Goal: Information Seeking & Learning: Find specific fact

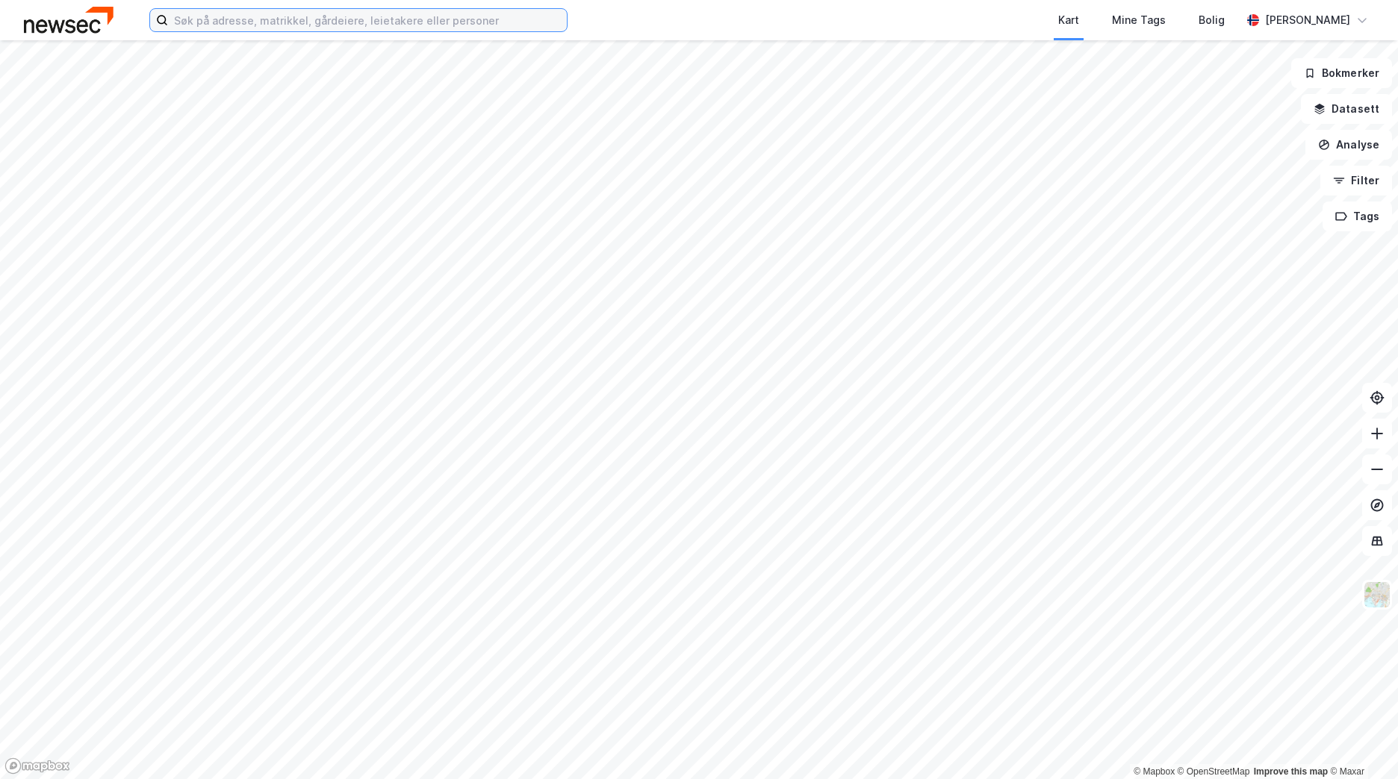
click at [282, 27] on input at bounding box center [367, 20] width 399 height 22
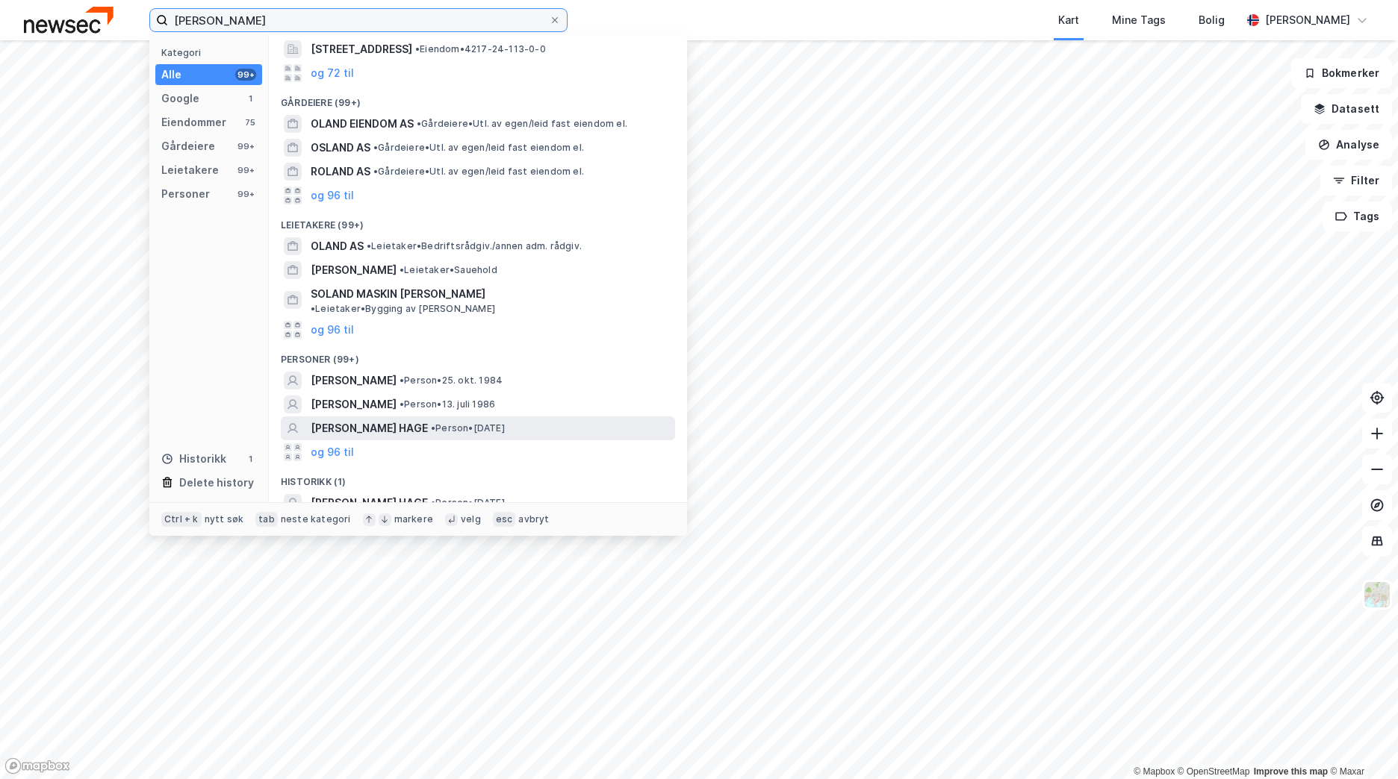
scroll to position [124, 0]
type input "[PERSON_NAME]"
click at [364, 419] on span "[PERSON_NAME] HAGE" at bounding box center [369, 428] width 117 height 18
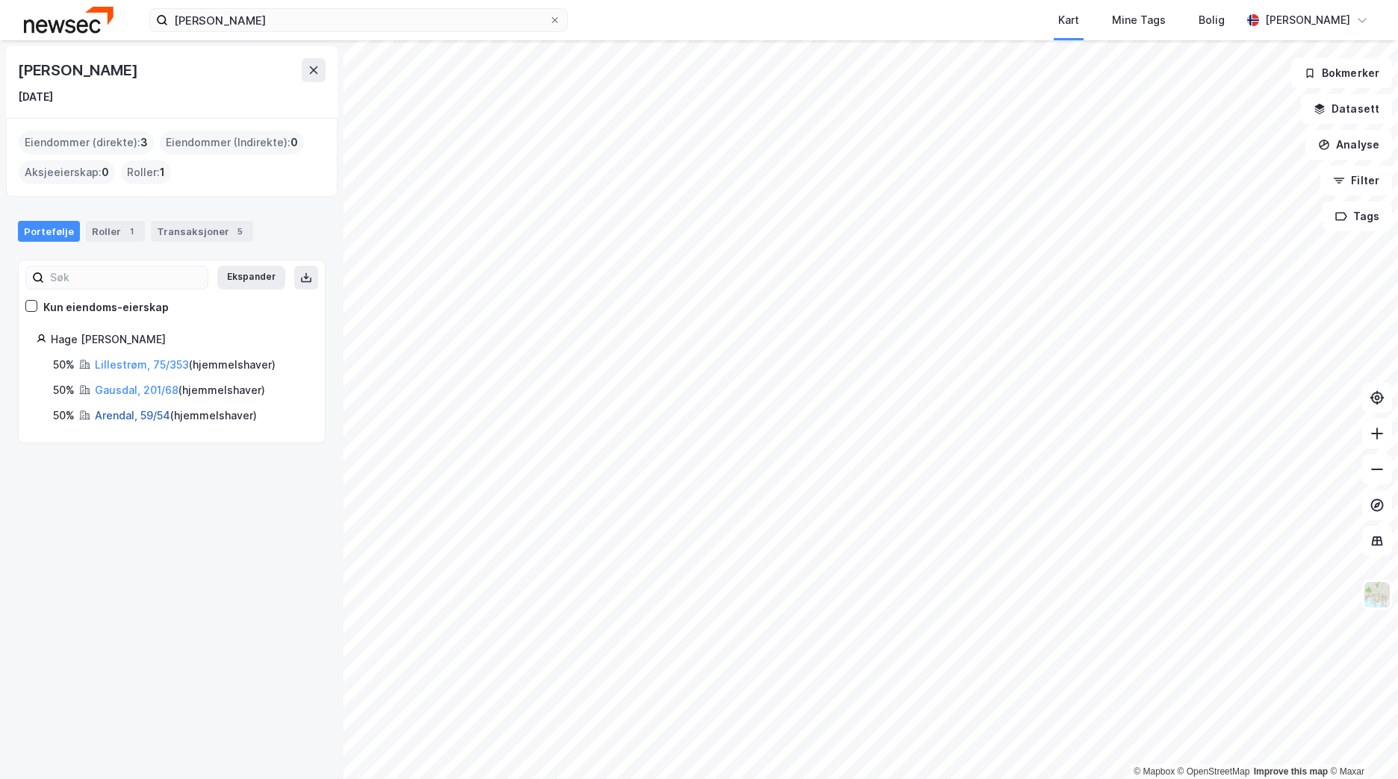
click at [113, 419] on link "Arendal, 59/54" at bounding box center [132, 415] width 75 height 13
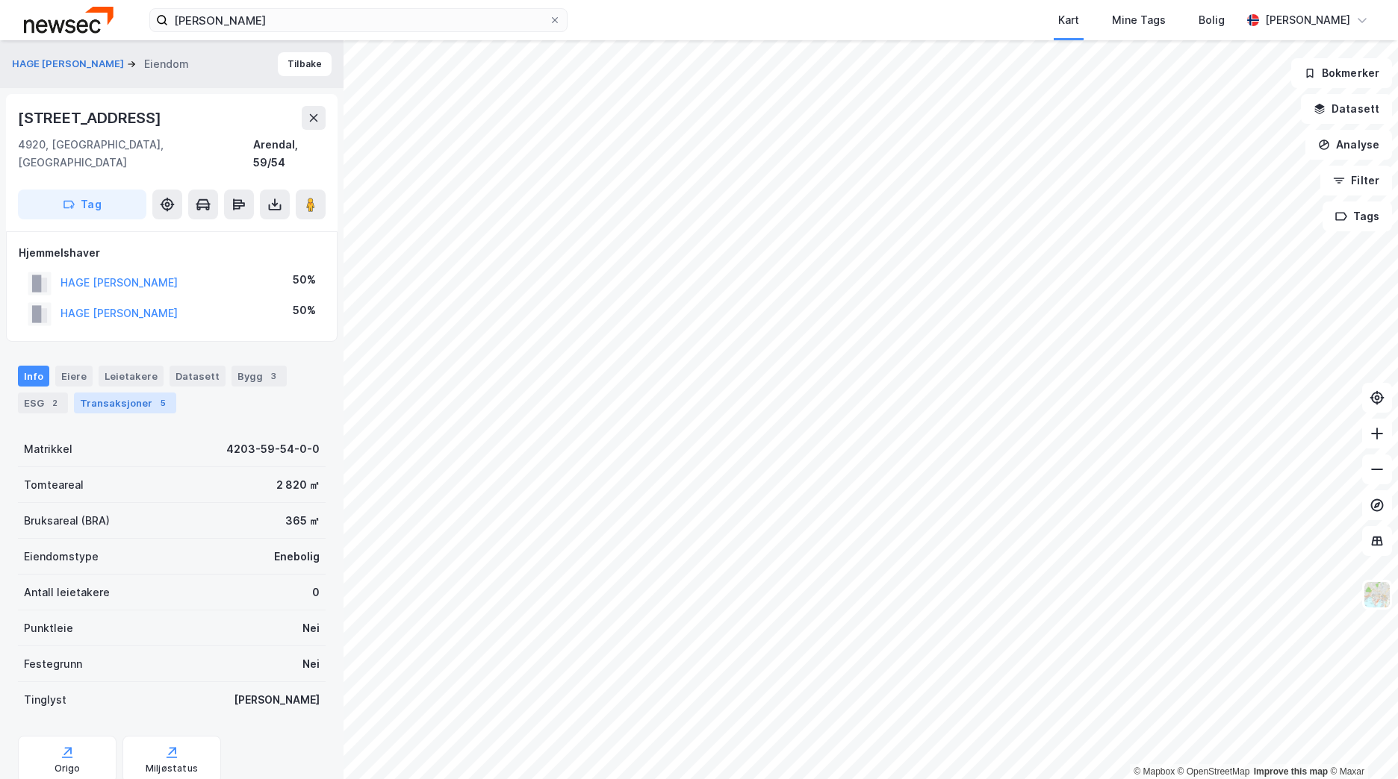
click at [122, 393] on div "Transaksjoner 5" at bounding box center [125, 403] width 102 height 21
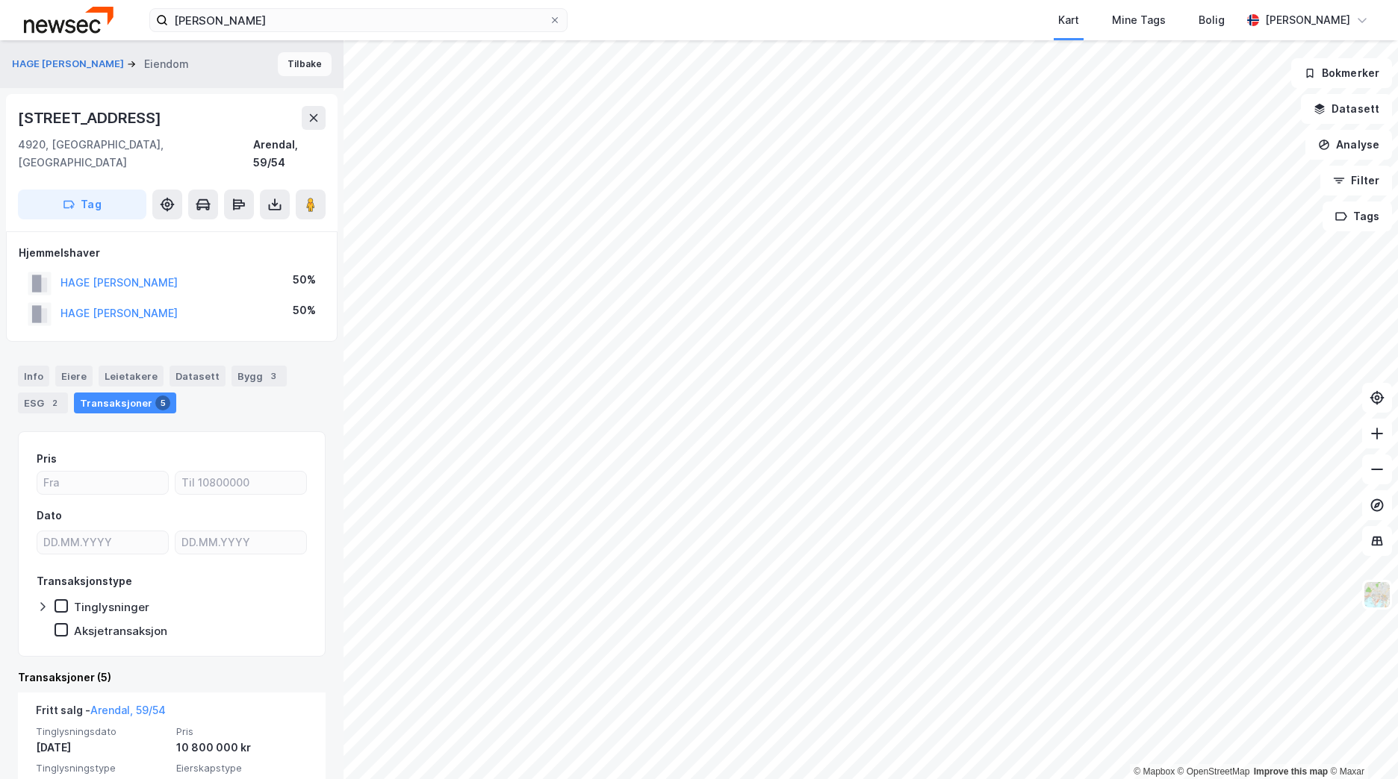
click at [289, 66] on button "Tilbake" at bounding box center [305, 64] width 54 height 24
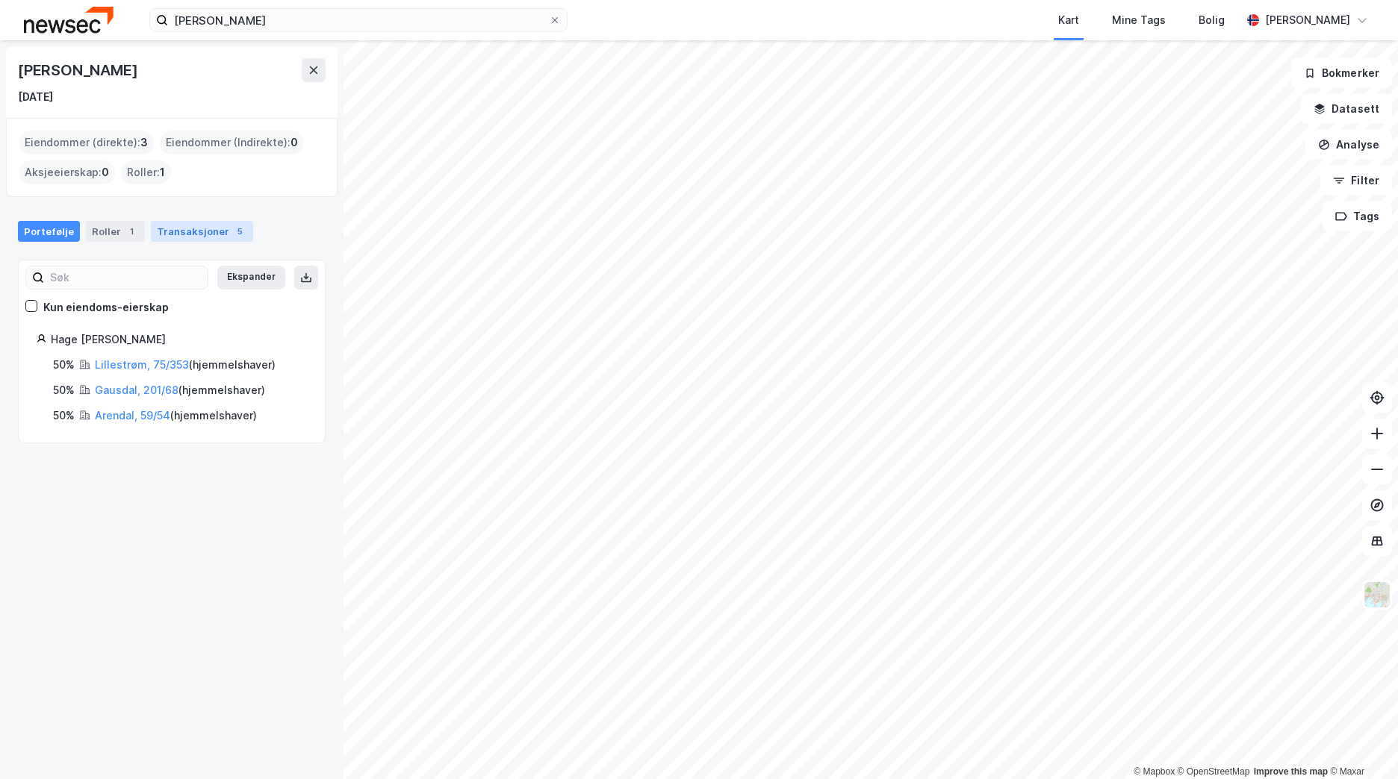
click at [181, 241] on div "Transaksjoner 5" at bounding box center [202, 231] width 102 height 21
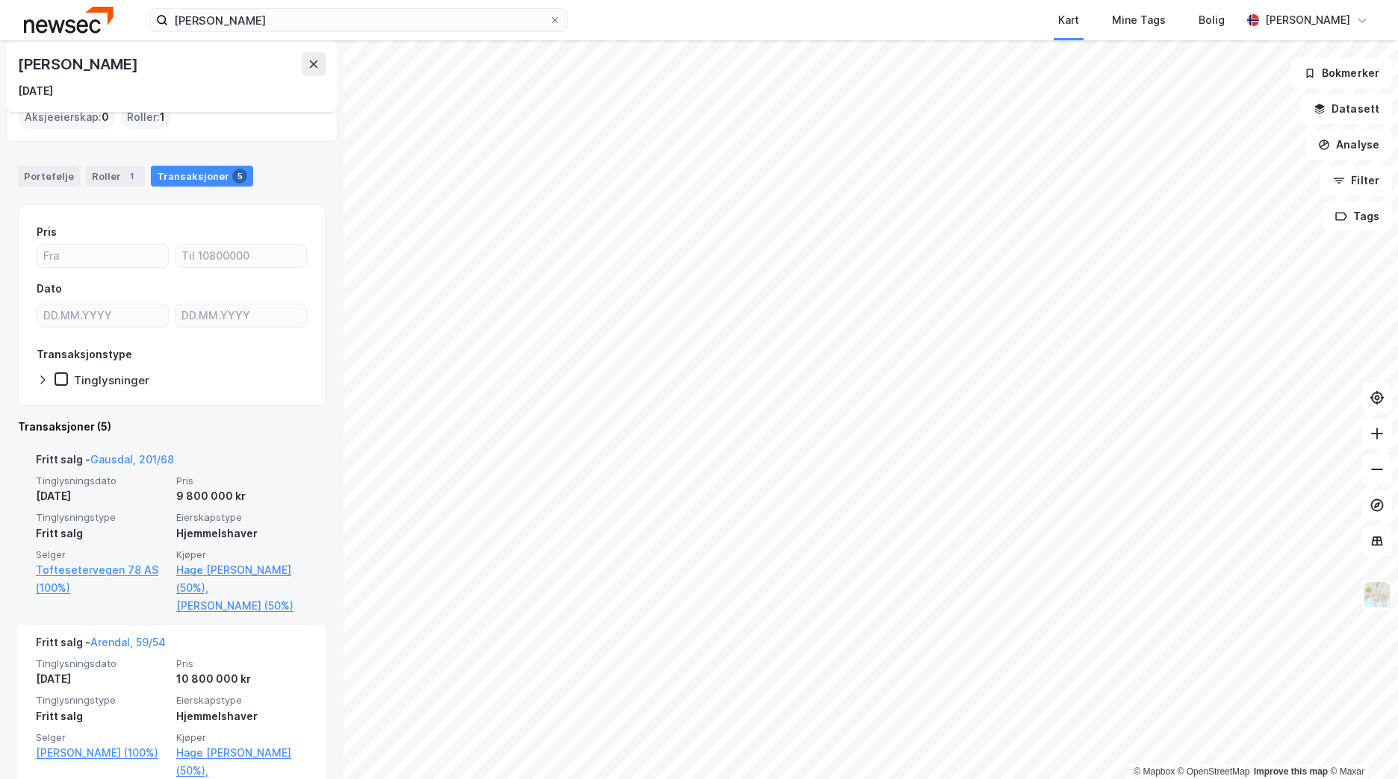
scroll to position [75, 0]
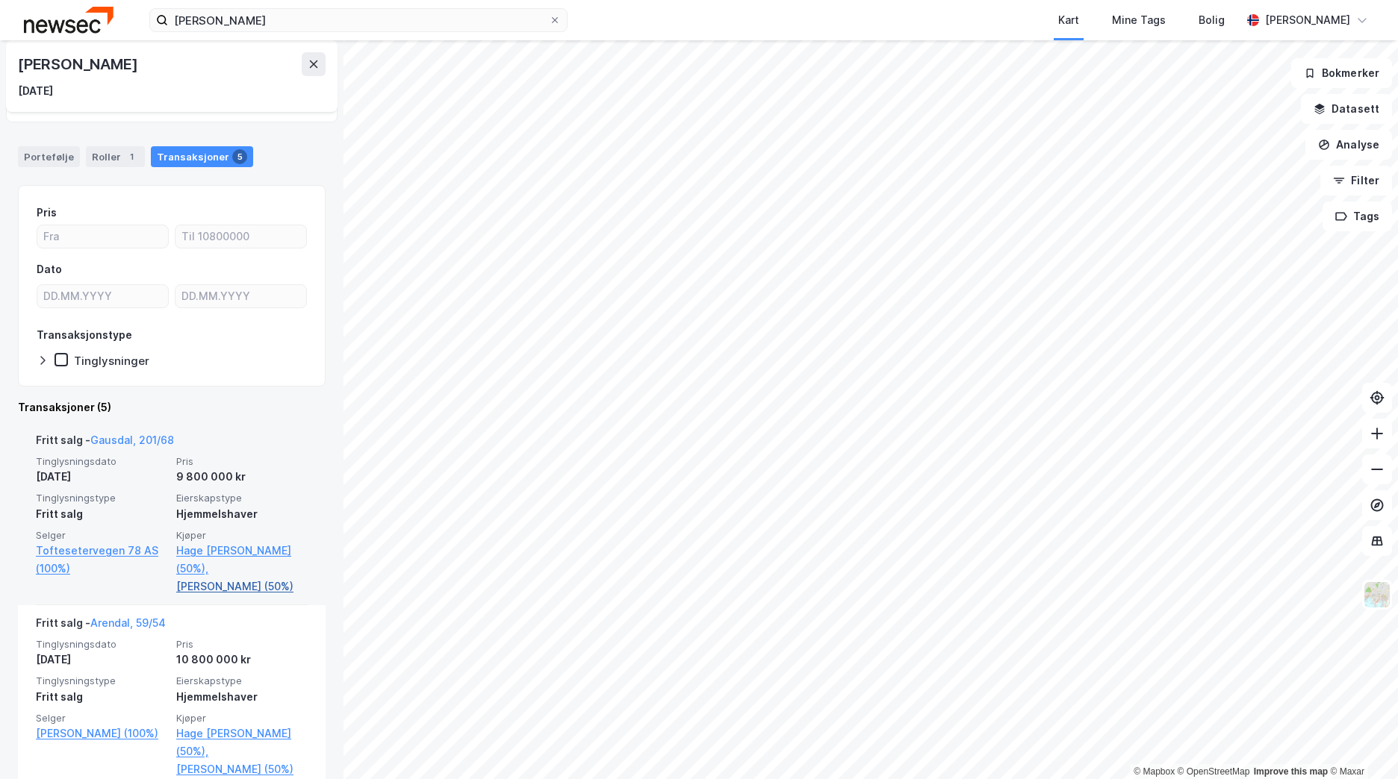
click at [208, 437] on link "[PERSON_NAME] (50%)" at bounding box center [241, 587] width 131 height 18
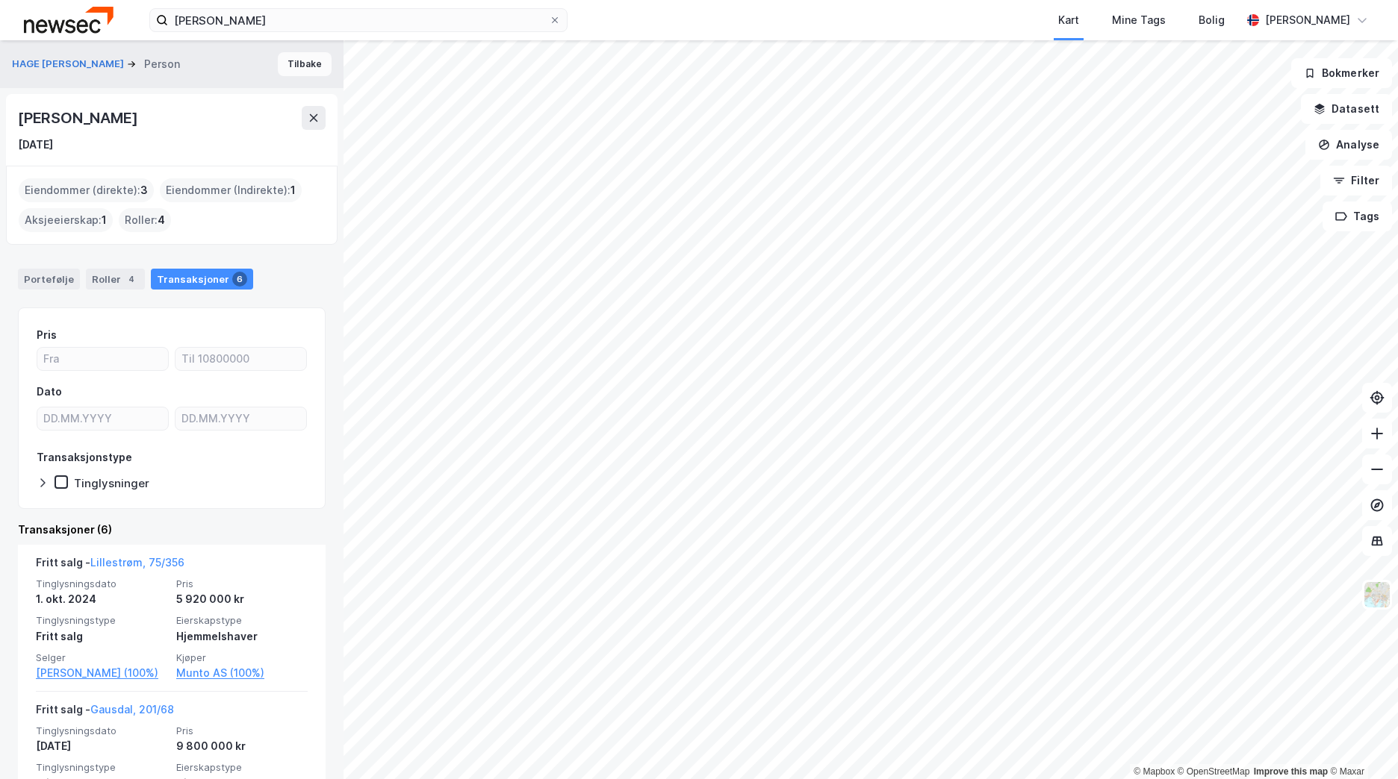
click at [299, 66] on button "Tilbake" at bounding box center [305, 64] width 54 height 24
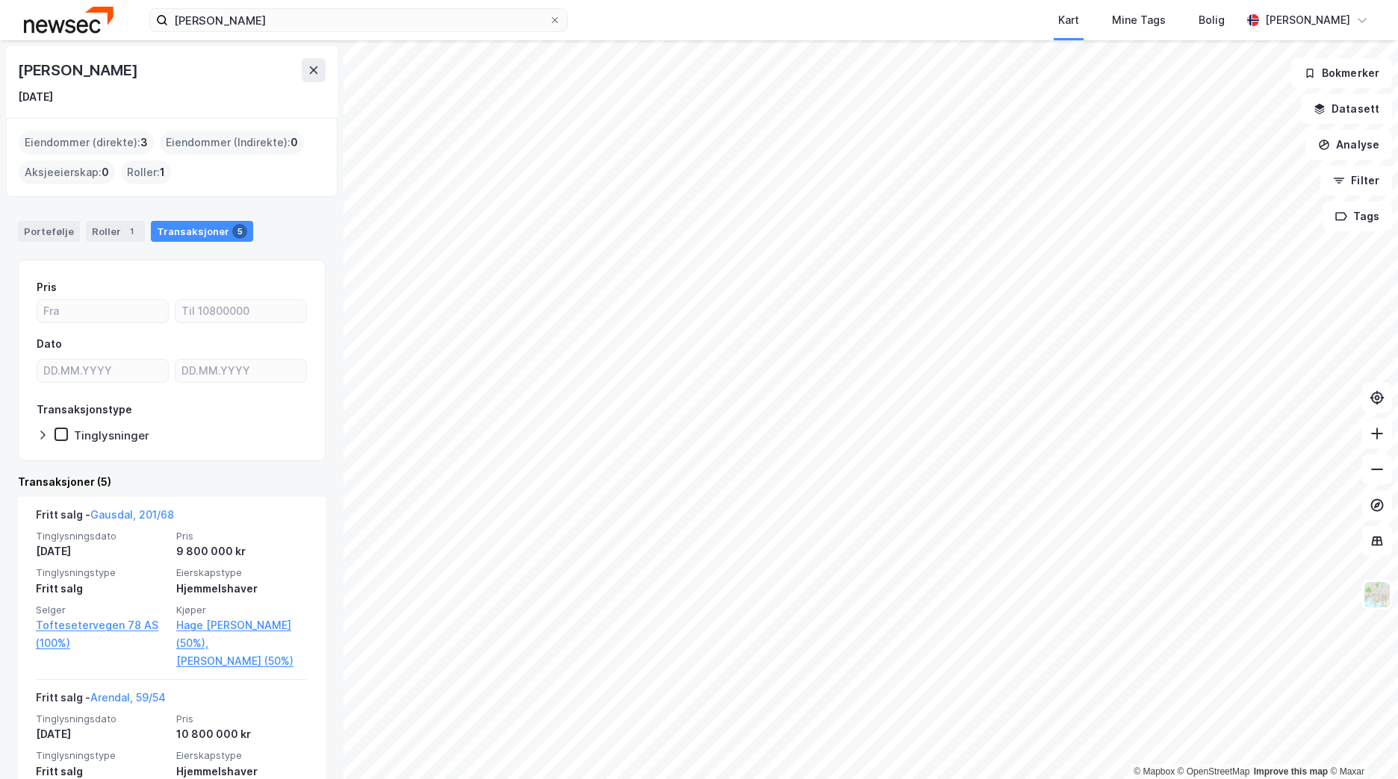
click at [40, 28] on img at bounding box center [69, 20] width 90 height 26
